Goal: Information Seeking & Learning: Learn about a topic

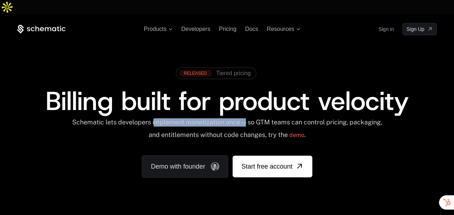
drag, startPoint x: 196, startPoint y: 118, endPoint x: 279, endPoint y: 124, distance: 83.2
click at [279, 124] on div "Schematic lets developers implement monetization once — so GTM teams can contro…" at bounding box center [227, 131] width 315 height 26
click at [230, 26] on span "Pricing" at bounding box center [228, 29] width 18 height 6
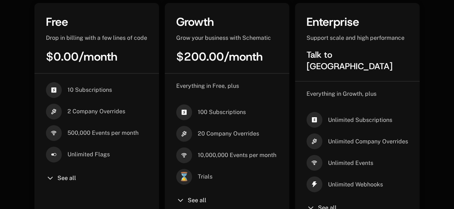
scroll to position [287, 0]
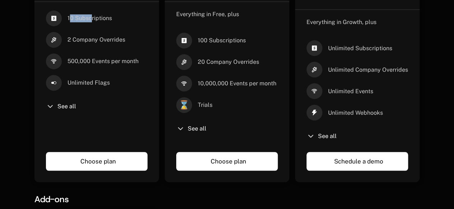
drag, startPoint x: 78, startPoint y: 78, endPoint x: 102, endPoint y: 79, distance: 23.4
click at [102, 22] on span "10 Subscriptions" at bounding box center [90, 18] width 45 height 8
drag, startPoint x: 75, startPoint y: 100, endPoint x: 134, endPoint y: 102, distance: 59.7
click at [134, 48] on div "2 Company Overrides" at bounding box center [97, 40] width 102 height 16
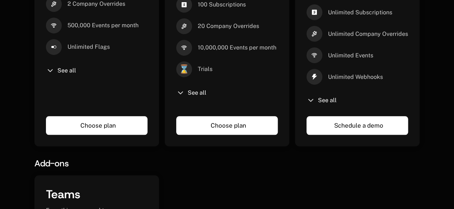
click at [64, 75] on div "See all" at bounding box center [97, 70] width 102 height 9
click at [68, 74] on span "See all" at bounding box center [66, 71] width 19 height 6
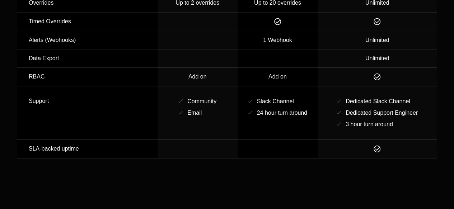
scroll to position [1186, 0]
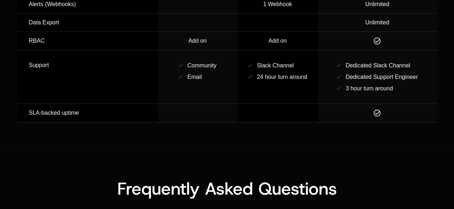
drag, startPoint x: 45, startPoint y: 61, endPoint x: 116, endPoint y: 67, distance: 72.1
drag, startPoint x: 31, startPoint y: 80, endPoint x: 66, endPoint y: 82, distance: 35.6
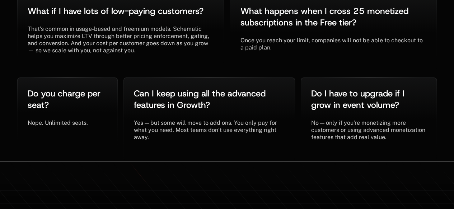
scroll to position [1689, 0]
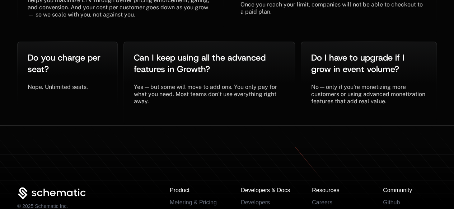
drag, startPoint x: 91, startPoint y: 101, endPoint x: 148, endPoint y: 102, distance: 57.5
drag, startPoint x: 272, startPoint y: 68, endPoint x: 324, endPoint y: 88, distance: 56.1
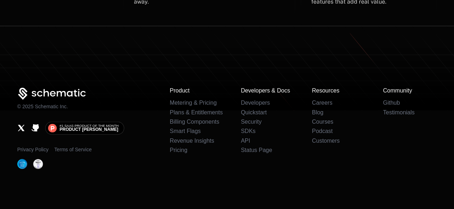
scroll to position [1832, 0]
drag, startPoint x: 284, startPoint y: 57, endPoint x: 326, endPoint y: 91, distance: 53.7
click at [170, 100] on link "Metering & Pricing" at bounding box center [193, 103] width 47 height 6
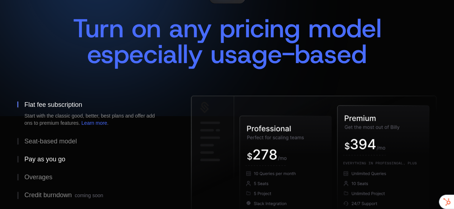
scroll to position [180, 0]
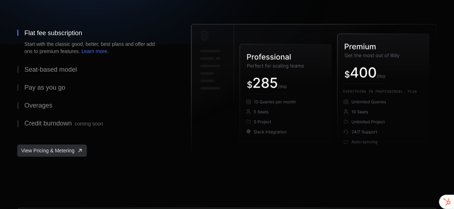
click at [58, 154] on span "View Pricing & Metering" at bounding box center [47, 150] width 53 height 7
